Goal: Navigation & Orientation: Understand site structure

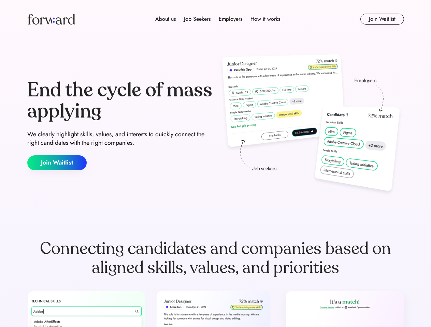
click at [215, 164] on div "End the cycle of mass applying We clearly highlight skills, values, and interes…" at bounding box center [215, 125] width 376 height 147
click at [215, 19] on div "About us Job Seekers Employers How it works" at bounding box center [217, 19] width 269 height 8
click at [51, 19] on img at bounding box center [51, 19] width 48 height 11
click at [217, 19] on div "About us Job Seekers Employers How it works" at bounding box center [217, 19] width 269 height 8
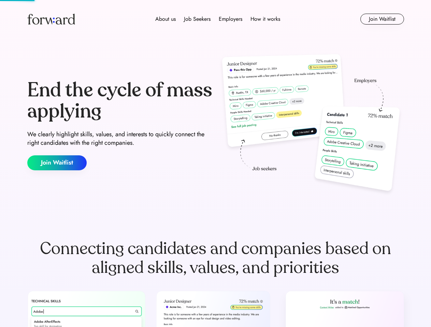
click at [165, 19] on div "About us" at bounding box center [165, 19] width 20 height 8
click at [197, 19] on div "Job Seekers" at bounding box center [197, 19] width 27 height 8
click at [230, 19] on div "Employers" at bounding box center [231, 19] width 24 height 8
click at [265, 19] on div "How it works" at bounding box center [265, 19] width 30 height 8
click at [381, 19] on button "Join Waitlist" at bounding box center [382, 19] width 44 height 11
